Goal: Task Accomplishment & Management: Use online tool/utility

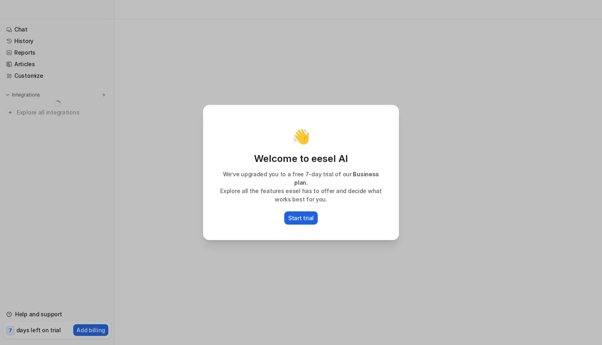
click at [306, 214] on p "Start trial" at bounding box center [300, 218] width 25 height 8
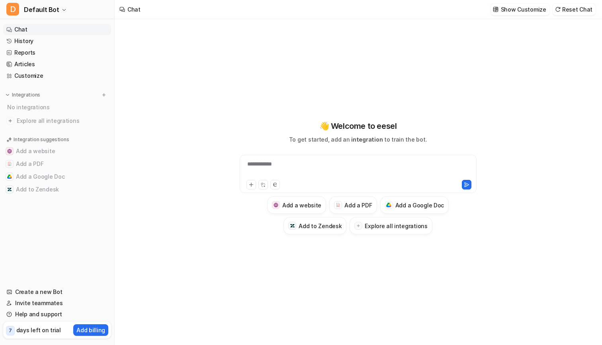
type textarea "**********"
click at [68, 176] on button "Add a Google Doc" at bounding box center [57, 176] width 108 height 13
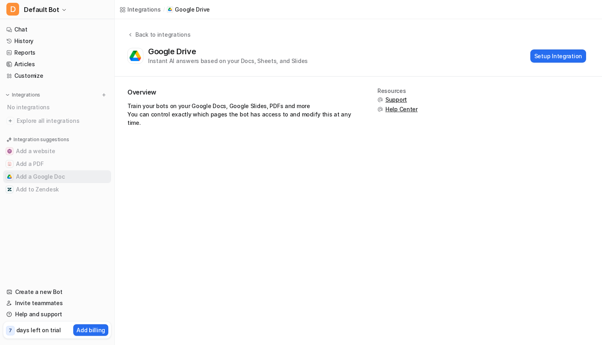
click at [50, 175] on button "Add a Google Doc" at bounding box center [57, 176] width 108 height 13
click at [554, 55] on button "Setup Integration" at bounding box center [559, 55] width 56 height 13
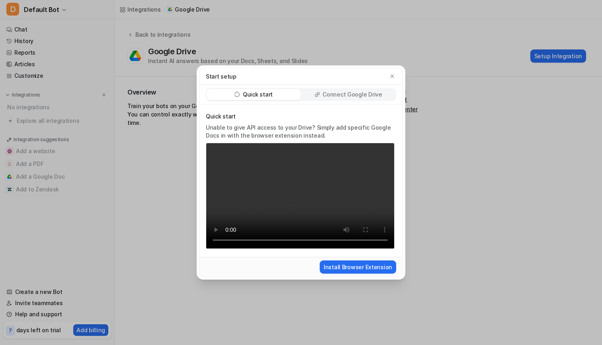
click at [335, 97] on p "Connect Google Drive" at bounding box center [352, 94] width 59 height 8
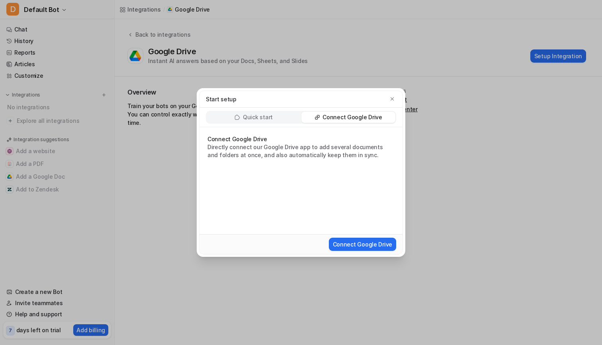
click at [261, 114] on p "Quick start" at bounding box center [258, 117] width 30 height 8
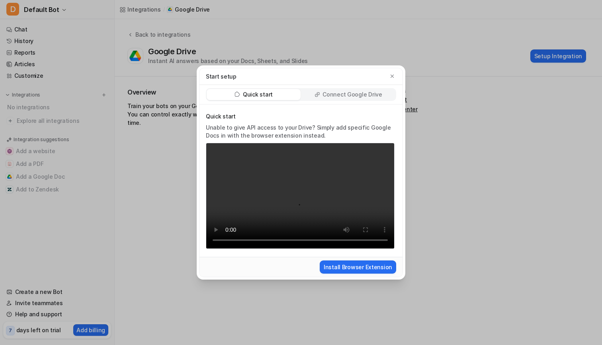
click at [347, 98] on p "Connect Google Drive" at bounding box center [352, 94] width 59 height 8
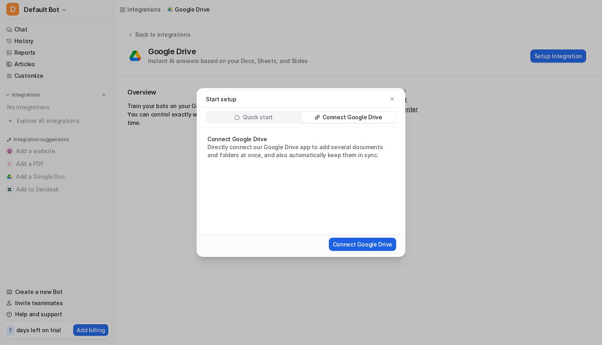
click at [343, 247] on button "Connect Google Drive" at bounding box center [362, 243] width 67 height 13
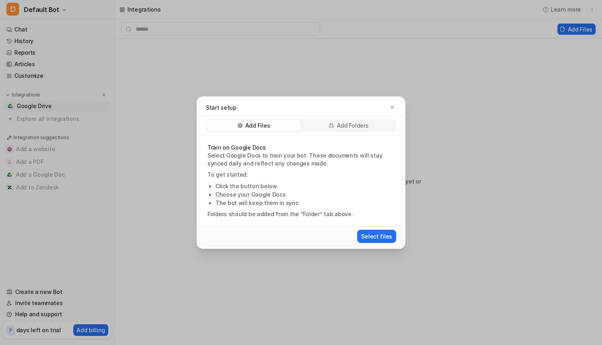
click at [343, 128] on p "Add Folders" at bounding box center [353, 126] width 32 height 8
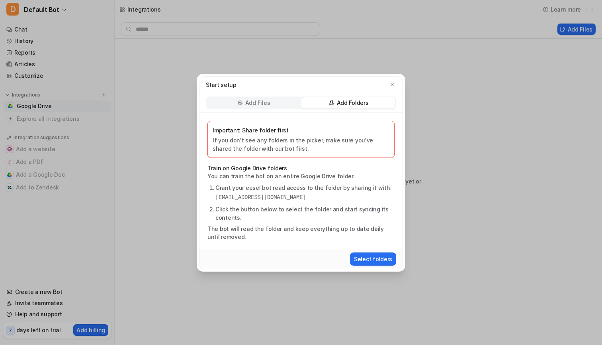
click at [277, 103] on div "Add Files" at bounding box center [254, 102] width 94 height 11
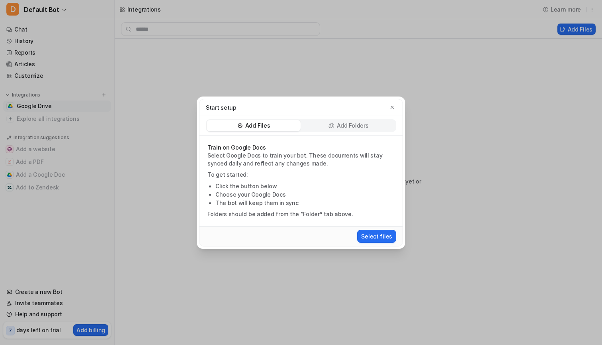
click at [286, 163] on p "Select Google Docs to train your bot. These documents will stay synced daily an…" at bounding box center [301, 159] width 187 height 16
click at [382, 235] on button "Select files" at bounding box center [376, 235] width 39 height 13
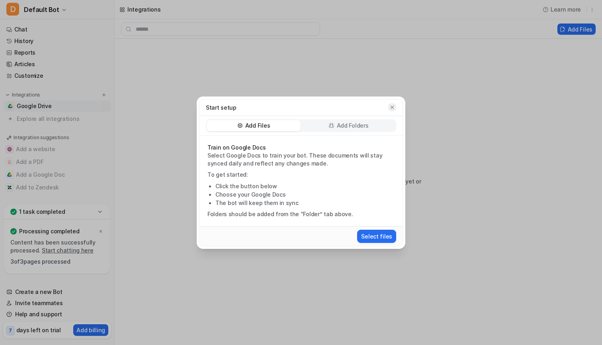
click at [393, 106] on icon "button" at bounding box center [393, 107] width 6 height 6
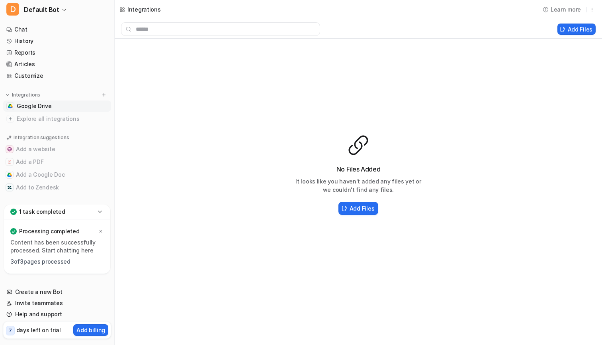
click at [61, 227] on p "Processing completed" at bounding box center [49, 231] width 60 height 8
click at [43, 262] on p "3 of 3 pages processed" at bounding box center [57, 261] width 94 height 8
click at [358, 210] on h2 "Add Files" at bounding box center [362, 208] width 25 height 8
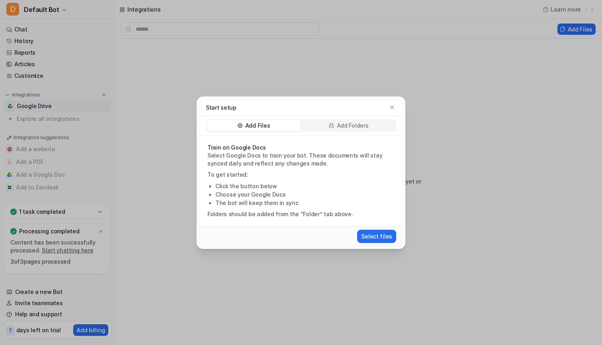
click at [398, 104] on div "Start setup" at bounding box center [301, 107] width 203 height 17
click at [393, 103] on button "button" at bounding box center [392, 107] width 8 height 8
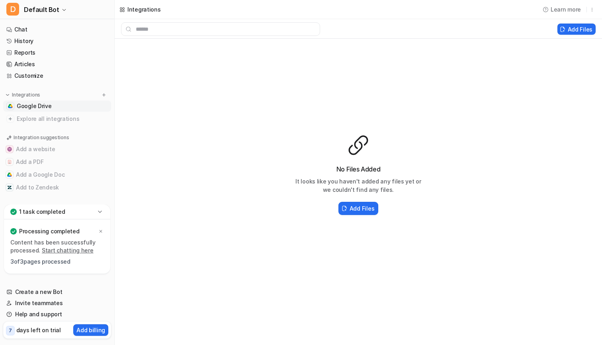
click at [35, 213] on p "1 task completed" at bounding box center [42, 212] width 46 height 8
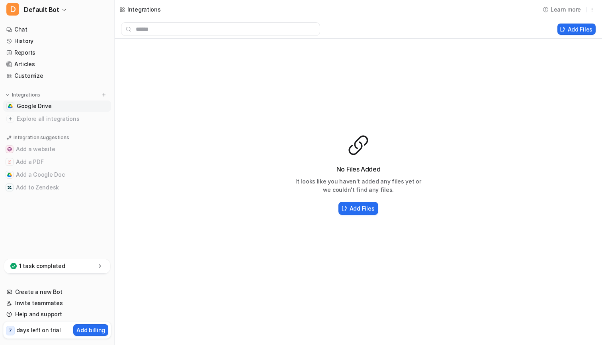
click at [43, 267] on p "1 task completed" at bounding box center [42, 266] width 46 height 8
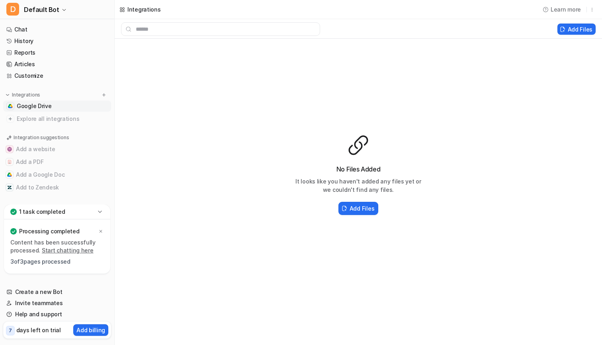
click at [52, 105] on link "Google Drive" at bounding box center [57, 105] width 108 height 11
click at [43, 106] on span "Google Drive" at bounding box center [34, 106] width 35 height 8
click at [364, 208] on h2 "Add Files" at bounding box center [362, 208] width 25 height 8
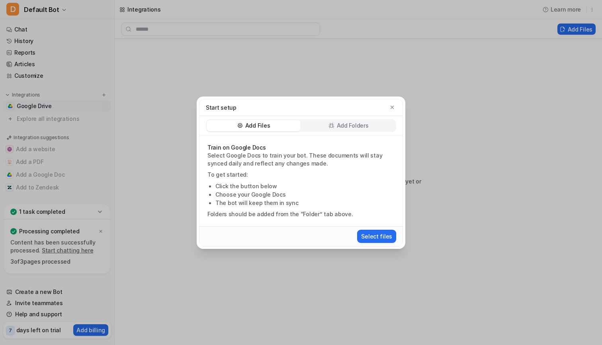
click at [171, 122] on div "Start setup Add Files Add Folders Train on Google Docs Select Google Docs to tr…" at bounding box center [301, 172] width 602 height 345
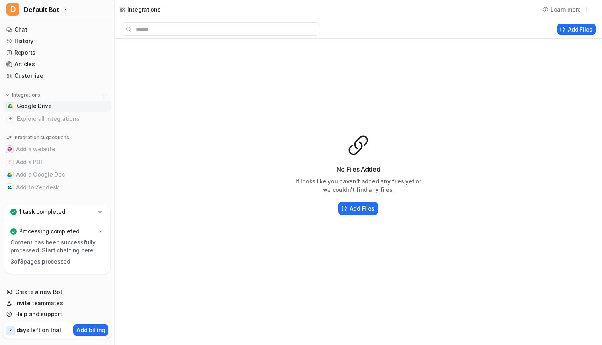
click at [68, 211] on div "1 task completed" at bounding box center [57, 211] width 106 height 15
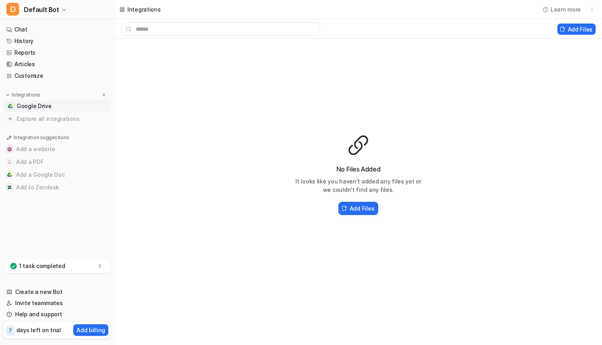
click at [79, 264] on div "1 task completed" at bounding box center [57, 266] width 106 height 15
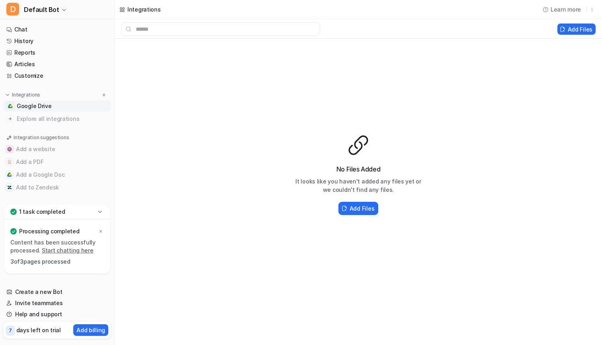
click at [66, 251] on link "Start chatting here" at bounding box center [68, 250] width 52 height 7
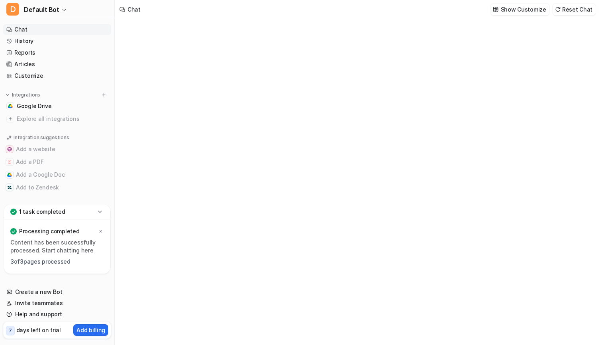
type textarea "**********"
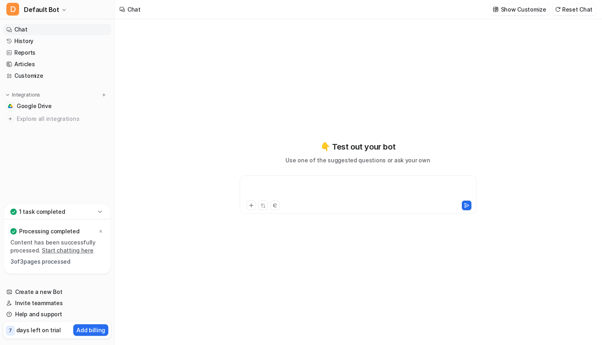
click at [282, 187] on div at bounding box center [358, 189] width 233 height 18
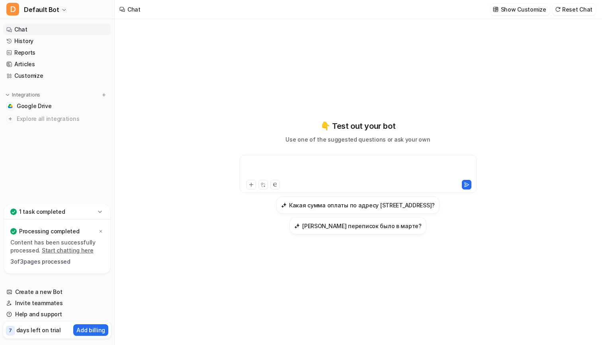
paste div
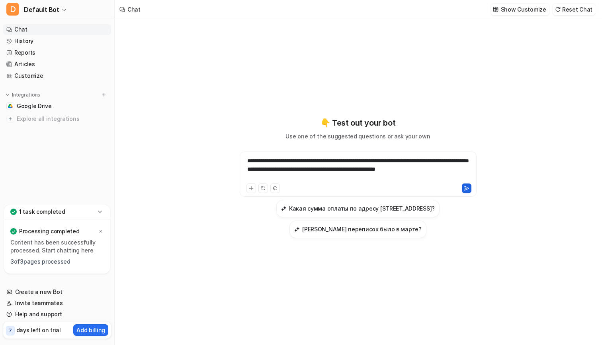
click at [466, 188] on button at bounding box center [467, 188] width 10 height 10
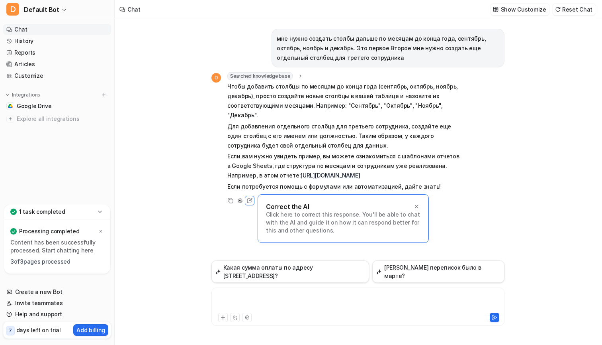
click at [257, 307] on div at bounding box center [358, 301] width 289 height 18
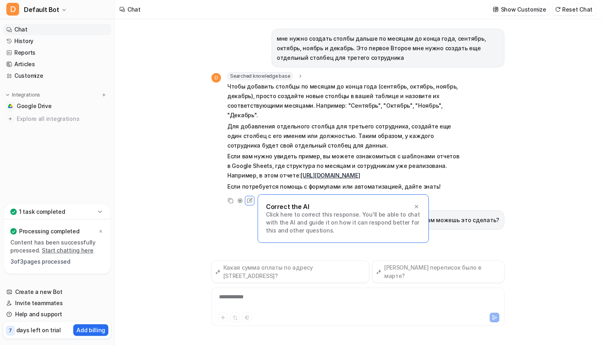
scroll to position [38, 0]
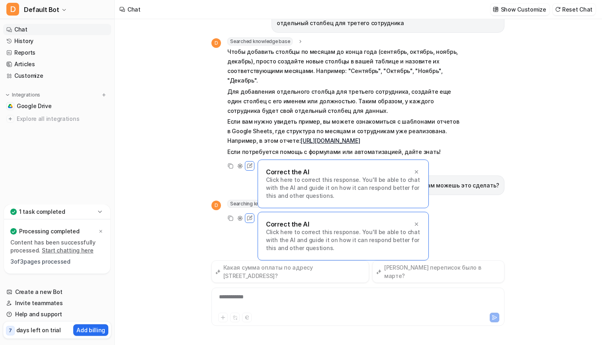
click at [336, 228] on div "Correct the AI" at bounding box center [343, 224] width 155 height 8
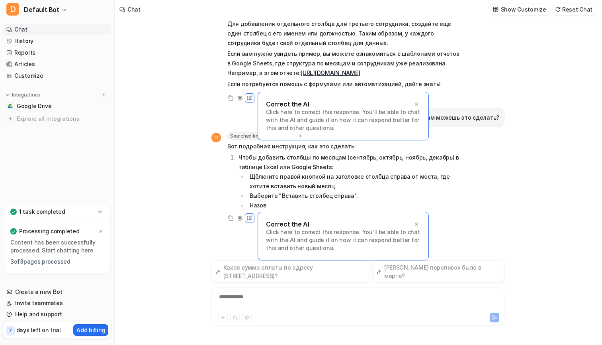
click at [416, 116] on p "Click here to correct this response. You'll be able to chat with the AI and gui…" at bounding box center [343, 120] width 155 height 24
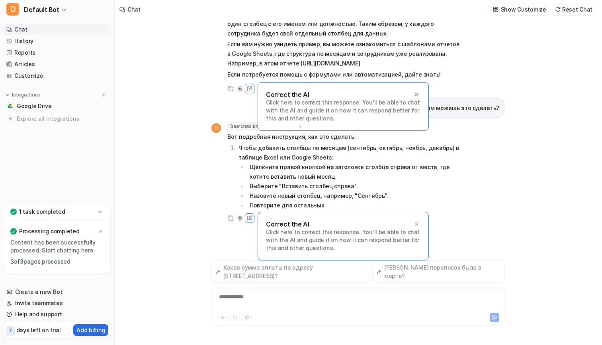
click at [415, 109] on p "Click here to correct this response. You'll be able to chat with the AI and gui…" at bounding box center [343, 110] width 155 height 24
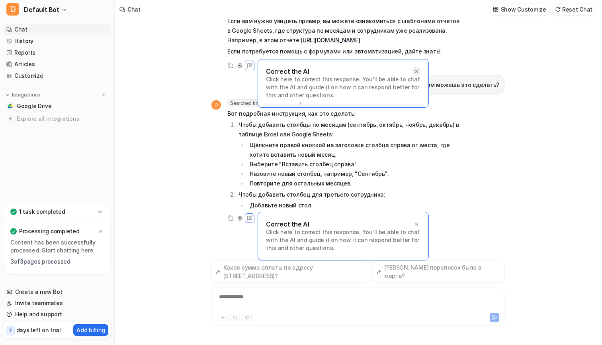
click at [420, 74] on div at bounding box center [417, 71] width 8 height 8
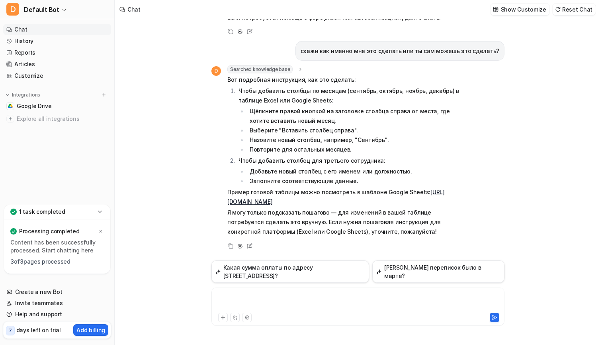
scroll to position [0, 0]
click at [289, 292] on div at bounding box center [358, 301] width 289 height 18
